Goal: Transaction & Acquisition: Purchase product/service

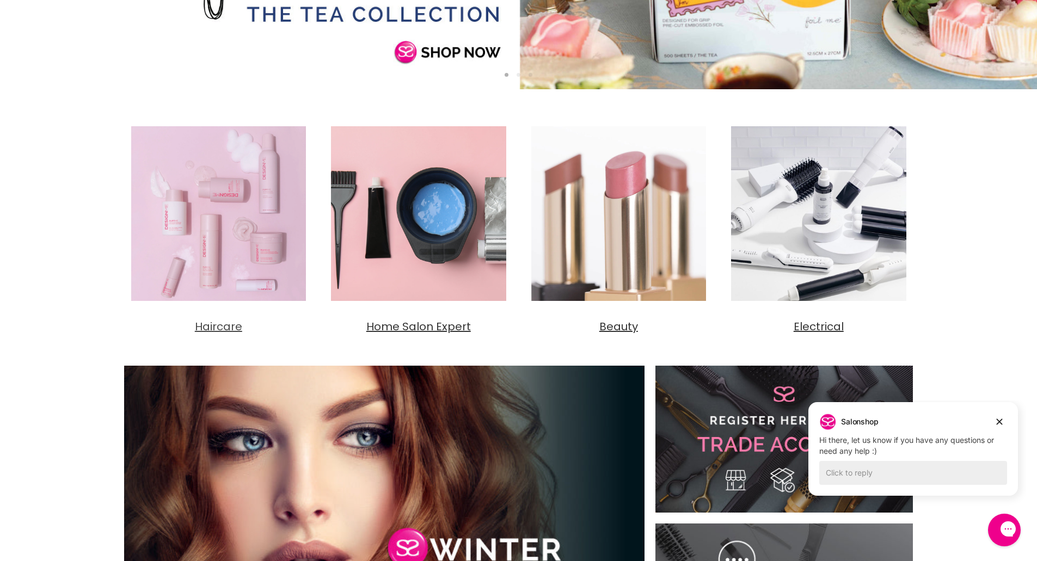
scroll to position [272, 0]
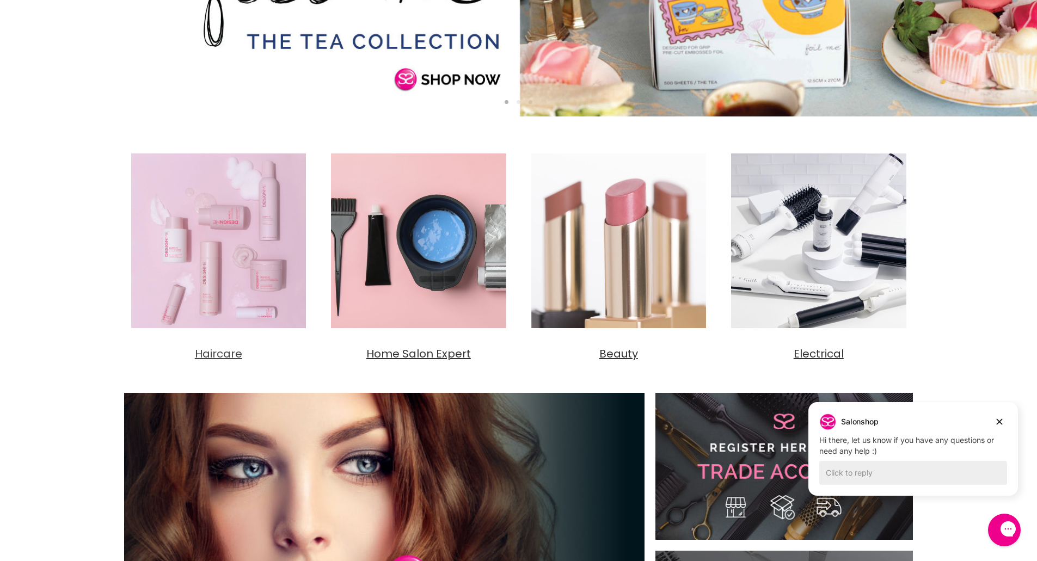
click at [197, 263] on img "Main content" at bounding box center [218, 240] width 189 height 189
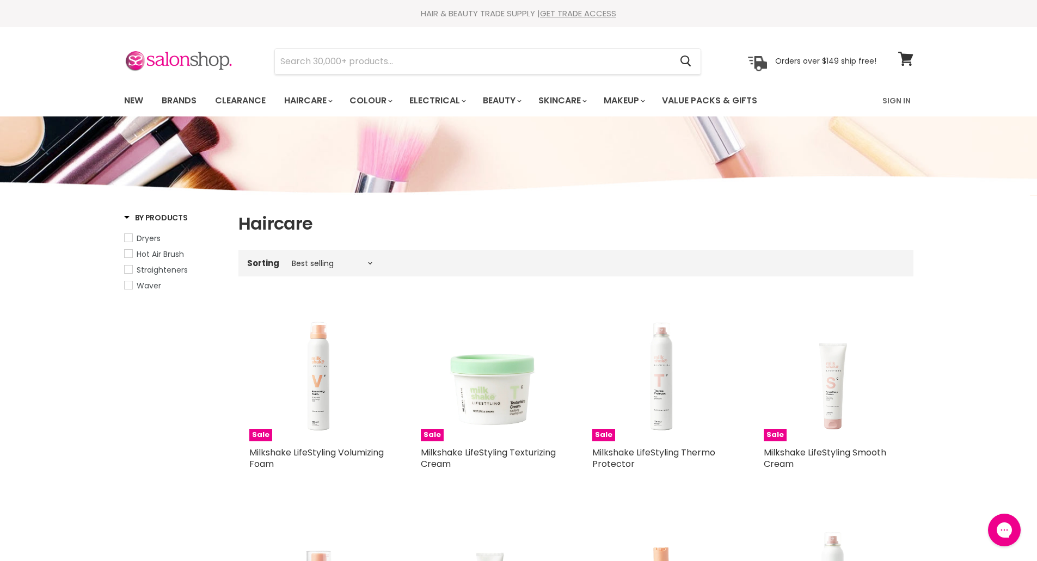
click at [450, 63] on input "Search" at bounding box center [473, 61] width 397 height 25
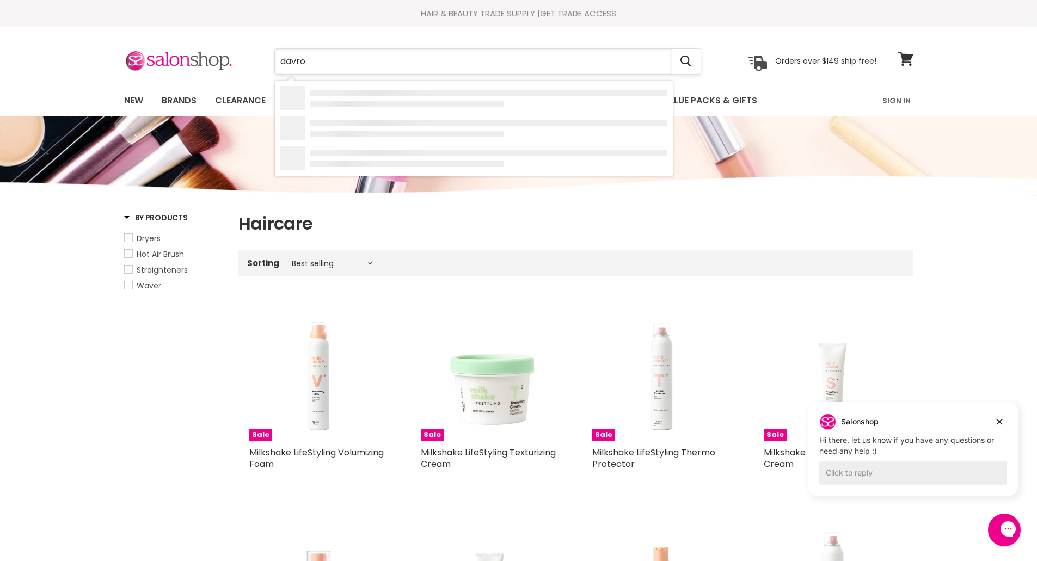
type input "davroe"
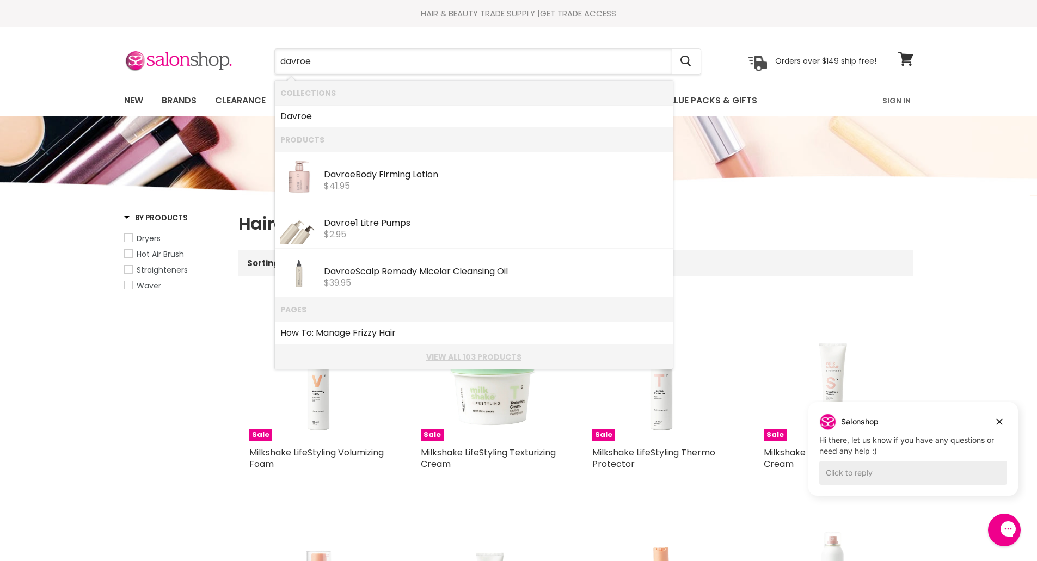
click at [499, 357] on link "View all 103 products" at bounding box center [473, 357] width 387 height 9
